Goal: Task Accomplishment & Management: Manage account settings

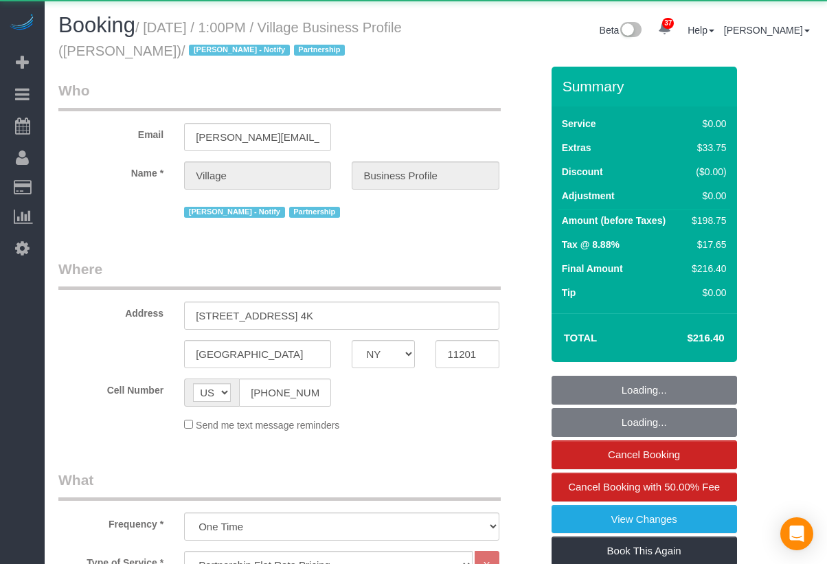
select select "NY"
select select "4"
select select "object:1067"
select select "string:stripe-pm_1RlxuC4VGloSiKo7SRpjd9jw"
select select "4"
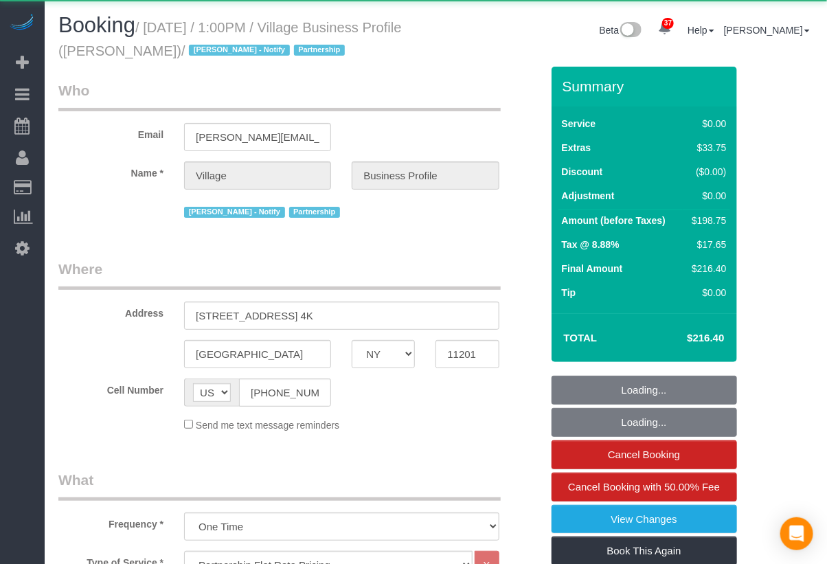
select select "spot1"
select select "number:89"
select select "number:90"
select select "number:13"
select select "number:5"
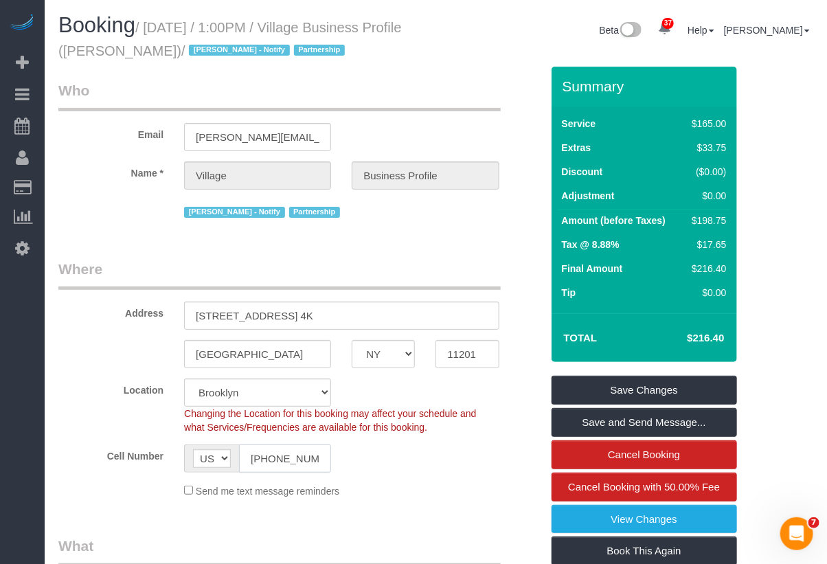
drag, startPoint x: 327, startPoint y: 461, endPoint x: 212, endPoint y: 461, distance: 115.4
click at [210, 461] on div "AF AL DZ AD AO AI AQ AG AR AM AW AU AT AZ BS BH BD BB BY BE BZ BJ BM BT BO BA B…" at bounding box center [257, 459] width 147 height 28
